Goal: Browse casually: Explore the website without a specific task or goal

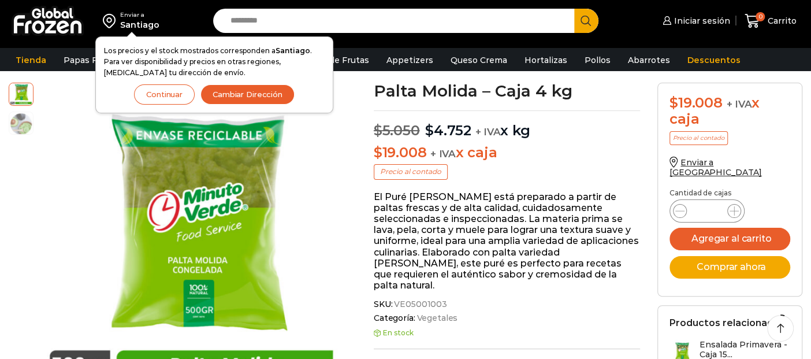
scroll to position [64, 0]
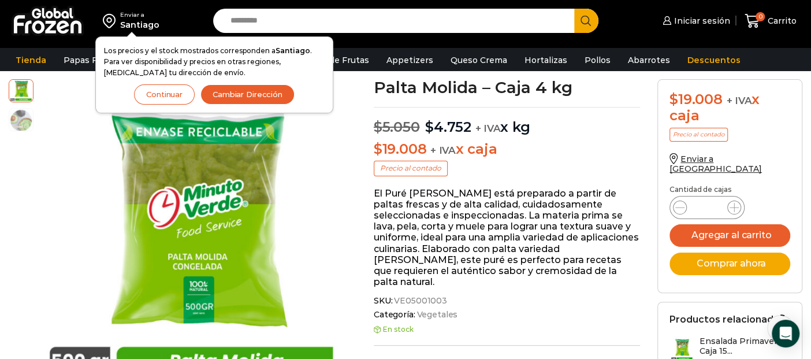
click at [231, 91] on button "Cambiar Dirección" at bounding box center [247, 94] width 94 height 20
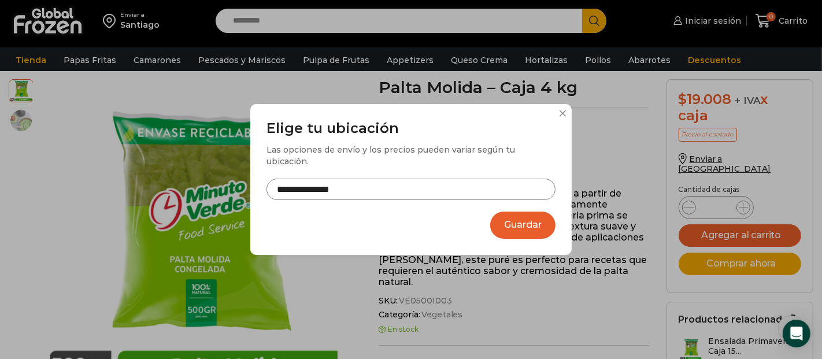
click at [388, 181] on input "**********" at bounding box center [410, 189] width 289 height 21
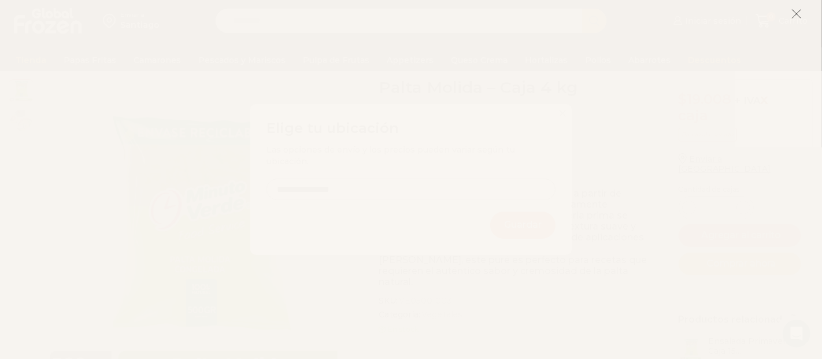
click at [795, 17] on icon at bounding box center [796, 14] width 10 height 10
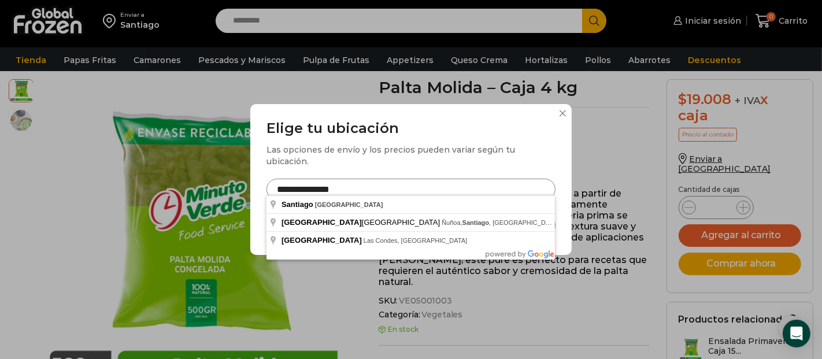
click at [352, 180] on input "**********" at bounding box center [410, 189] width 289 height 21
drag, startPoint x: 352, startPoint y: 185, endPoint x: 248, endPoint y: 193, distance: 104.9
click at [248, 193] on div "**********" at bounding box center [411, 179] width 822 height 359
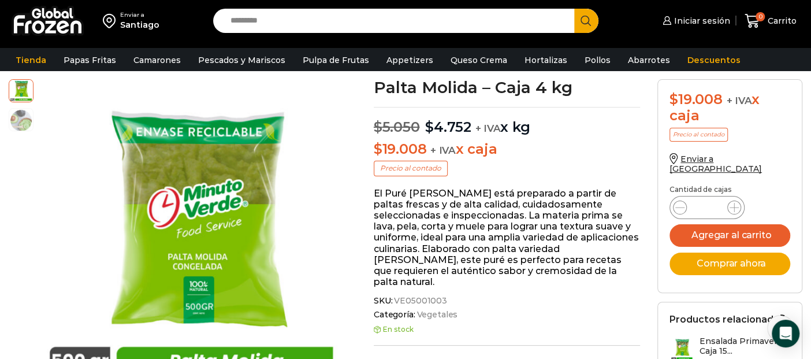
click at [154, 20] on div "Santiago" at bounding box center [139, 25] width 39 height 12
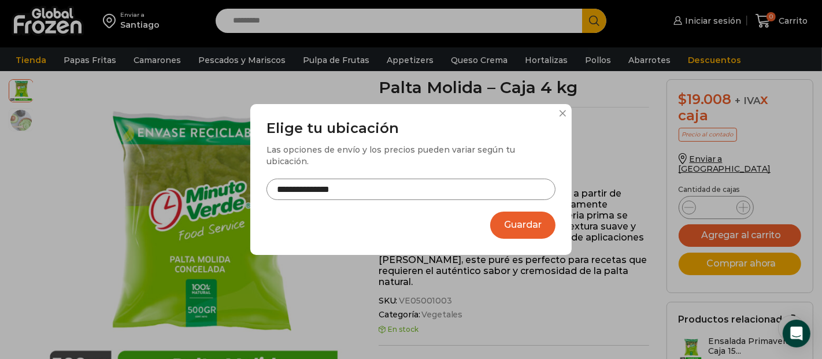
click at [319, 179] on input "**********" at bounding box center [410, 189] width 289 height 21
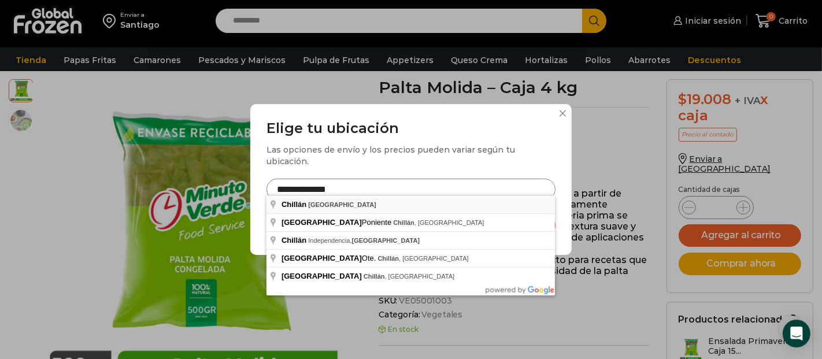
type input "**********"
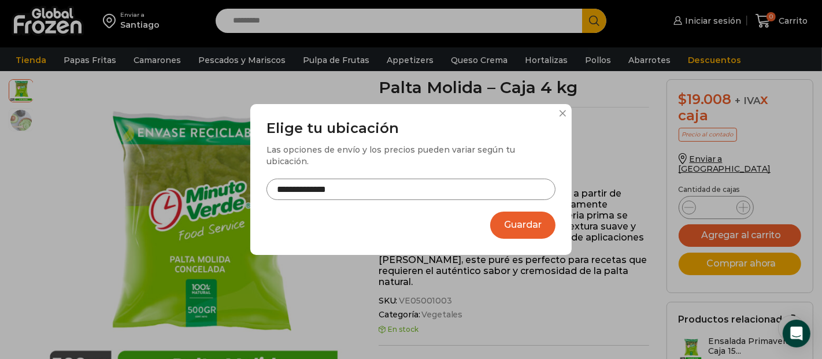
click at [514, 225] on button "Guardar" at bounding box center [522, 224] width 65 height 27
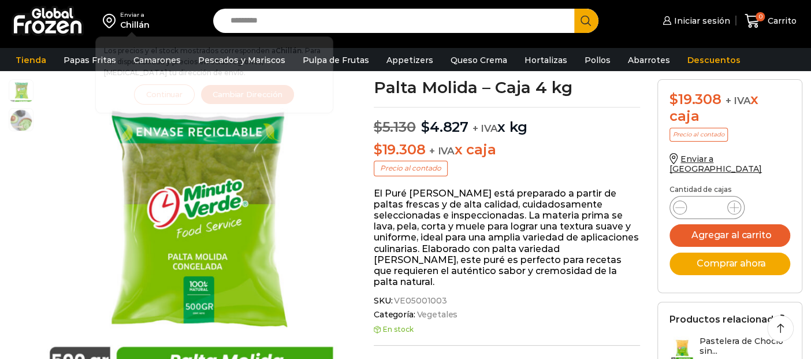
scroll to position [64, 0]
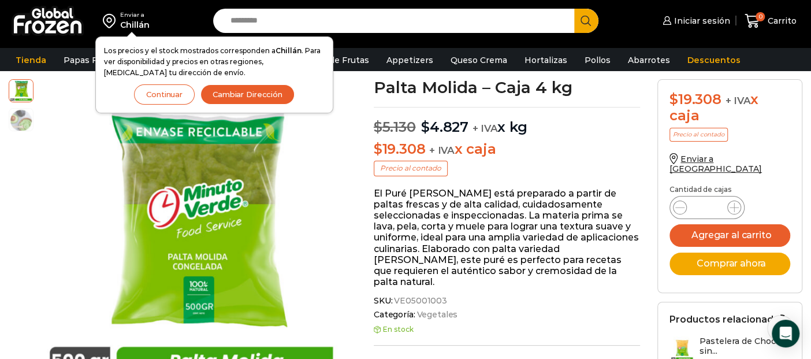
click at [172, 88] on button "Continuar" at bounding box center [164, 94] width 61 height 20
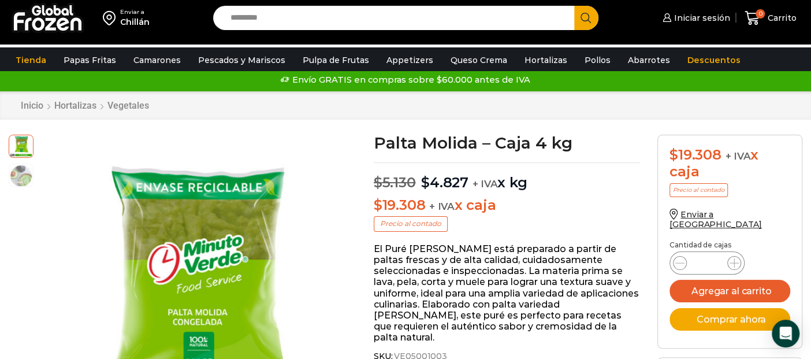
scroll to position [0, 0]
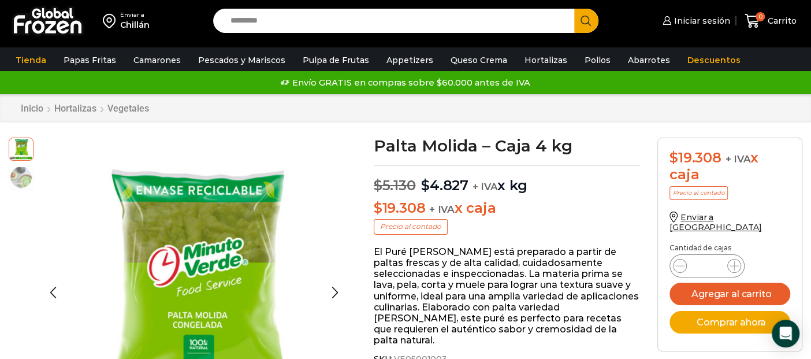
click at [25, 179] on img at bounding box center [21, 177] width 24 height 24
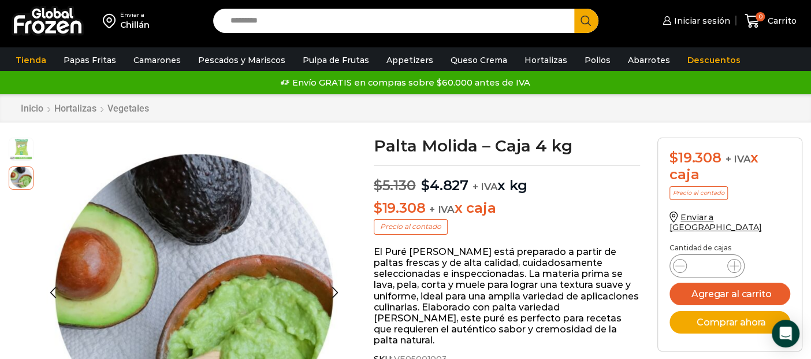
click at [29, 145] on img at bounding box center [21, 148] width 24 height 24
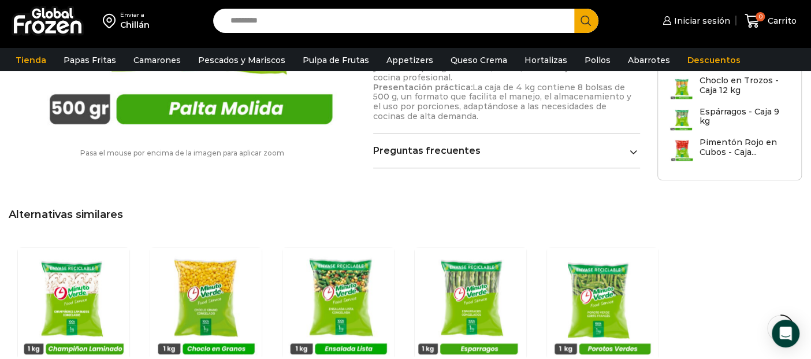
scroll to position [642, 0]
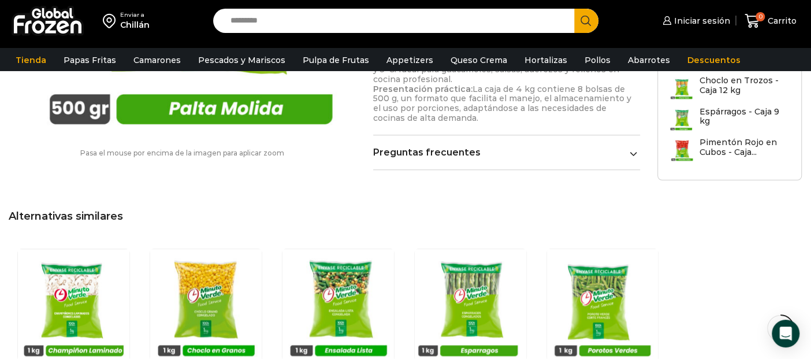
click at [486, 147] on link "Preguntas frecuentes" at bounding box center [506, 152] width 266 height 11
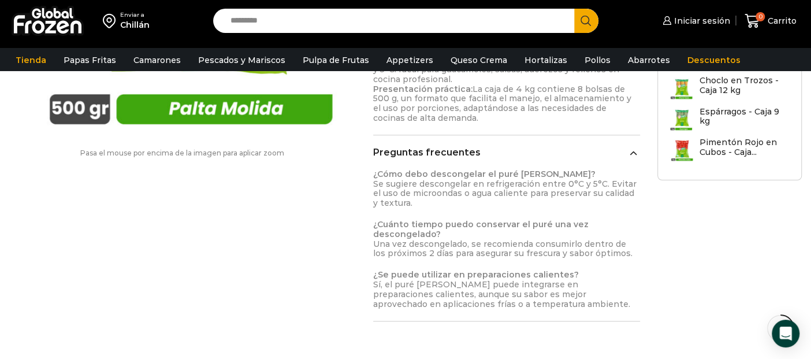
click at [475, 147] on link "Preguntas frecuentes" at bounding box center [506, 152] width 266 height 11
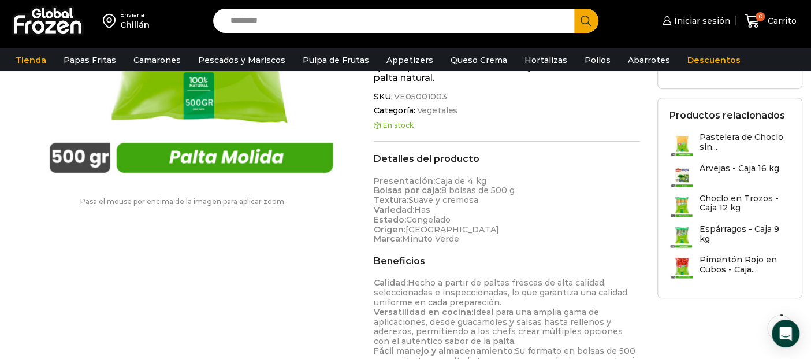
scroll to position [0, 0]
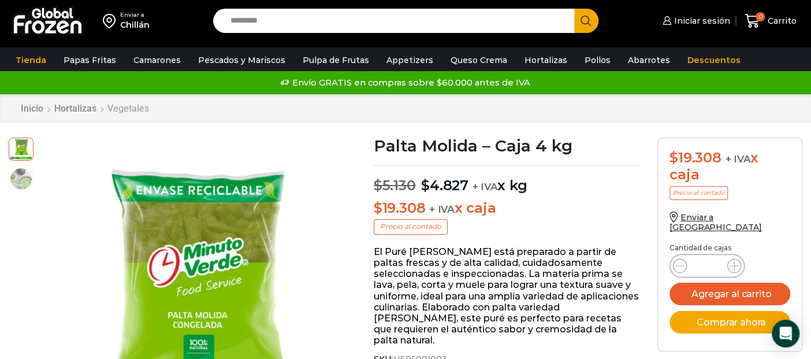
click at [115, 106] on link "Vegetales" at bounding box center [128, 108] width 43 height 11
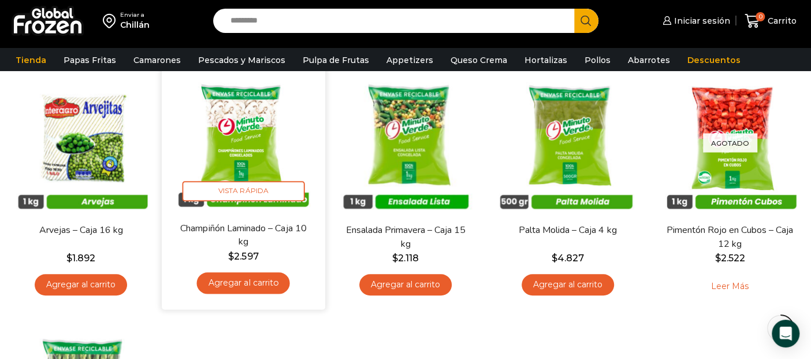
scroll to position [321, 0]
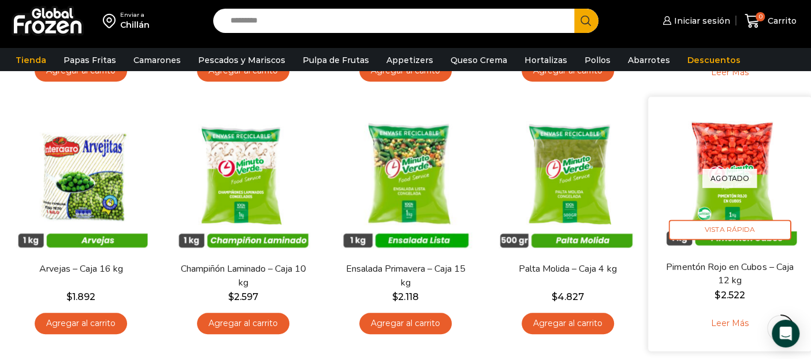
click at [737, 192] on img at bounding box center [730, 178] width 146 height 146
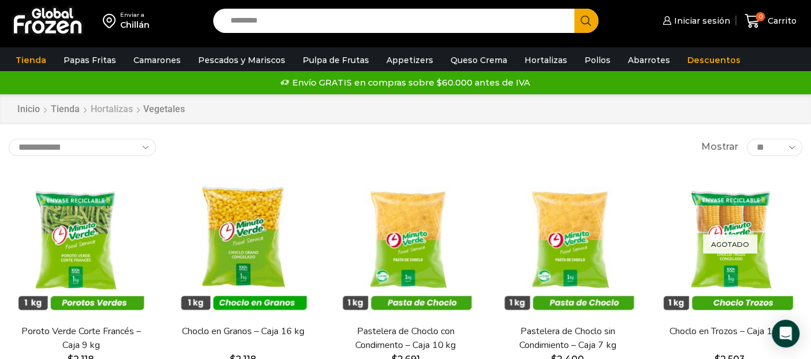
click at [110, 113] on link "Hortalizas" at bounding box center [111, 109] width 43 height 13
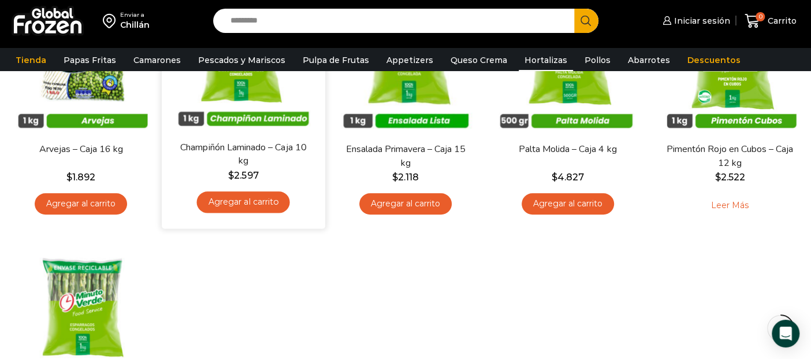
scroll to position [449, 0]
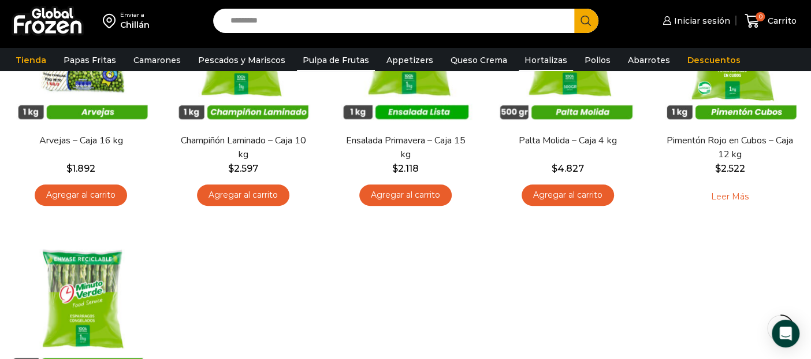
click at [312, 64] on link "Pulpa de Frutas" at bounding box center [336, 60] width 78 height 22
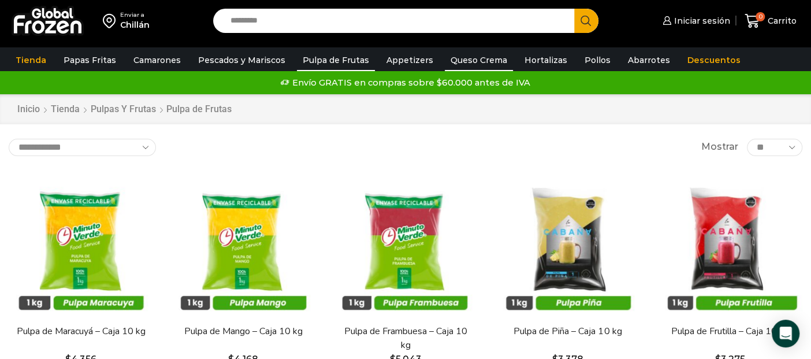
click at [458, 61] on link "Queso Crema" at bounding box center [479, 60] width 68 height 22
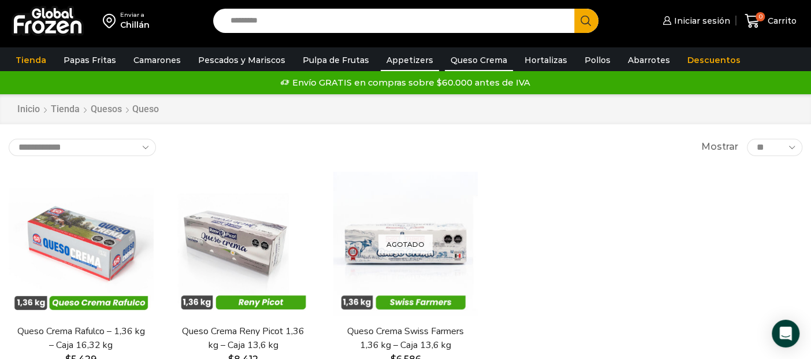
click at [395, 64] on link "Appetizers" at bounding box center [410, 60] width 58 height 22
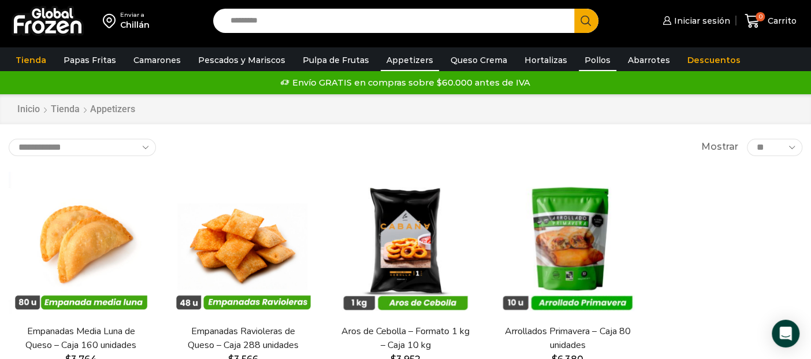
click at [585, 58] on link "Pollos" at bounding box center [598, 60] width 38 height 22
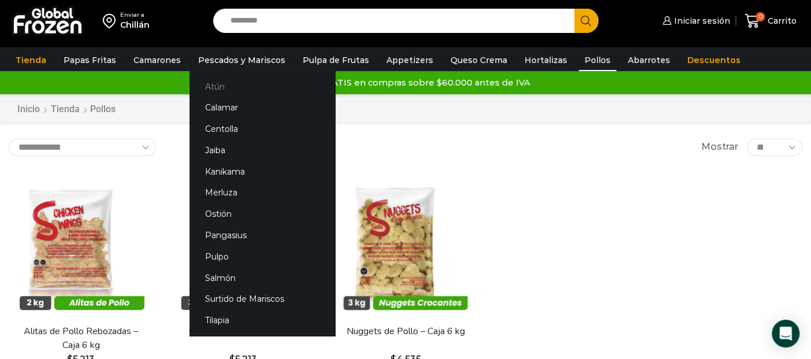
click at [209, 88] on link "Atún" at bounding box center [263, 86] width 146 height 21
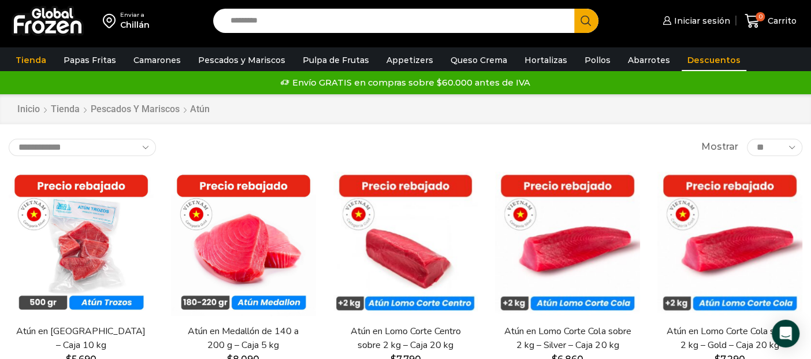
click at [683, 58] on link "Descuentos" at bounding box center [714, 60] width 65 height 22
